Goal: Transaction & Acquisition: Purchase product/service

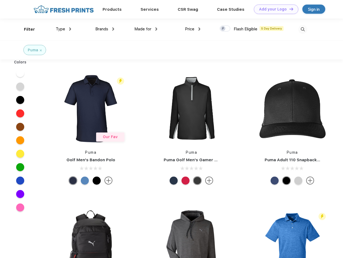
scroll to position [0, 0]
click at [274, 9] on link "Add your Logo Design Tool" at bounding box center [276, 9] width 44 height 9
click at [0, 0] on div "Design Tool" at bounding box center [0, 0] width 0 height 0
click at [289, 9] on link "Add your Logo Design Tool" at bounding box center [276, 9] width 44 height 9
click at [26, 29] on div "Filter" at bounding box center [29, 29] width 11 height 6
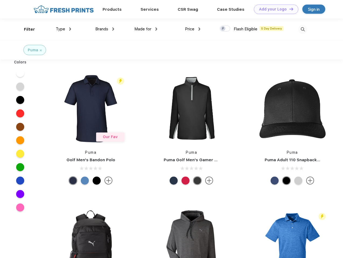
click at [64, 29] on span "Type" at bounding box center [60, 29] width 9 height 5
click at [105, 29] on span "Brands" at bounding box center [101, 29] width 13 height 5
click at [146, 29] on span "Made for" at bounding box center [142, 29] width 17 height 5
click at [193, 29] on span "Price" at bounding box center [189, 29] width 9 height 5
click at [225, 29] on div at bounding box center [225, 29] width 10 height 6
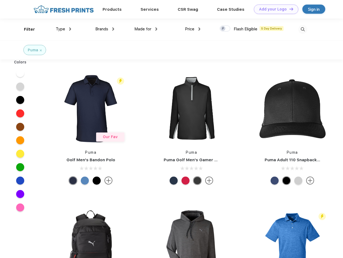
click at [223, 29] on input "checkbox" at bounding box center [221, 26] width 3 height 3
click at [302, 29] on img at bounding box center [302, 29] width 9 height 9
